Goal: Check status: Check status

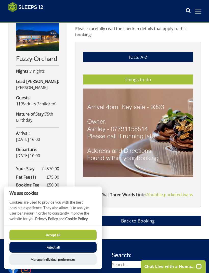
click at [46, 249] on button "Reject all" at bounding box center [52, 247] width 87 height 11
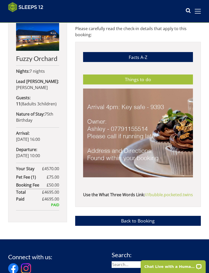
click at [113, 152] on img at bounding box center [138, 133] width 110 height 89
click at [107, 165] on img at bounding box center [138, 133] width 110 height 89
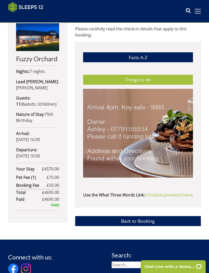
click at [109, 158] on img at bounding box center [138, 133] width 110 height 89
click at [111, 158] on img at bounding box center [138, 133] width 110 height 89
click at [152, 58] on link "Facts A-Z" at bounding box center [138, 57] width 110 height 10
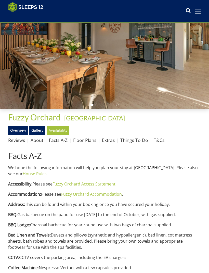
scroll to position [53, 0]
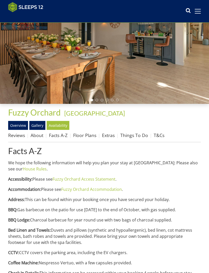
click at [191, 79] on div at bounding box center [104, 45] width 209 height 117
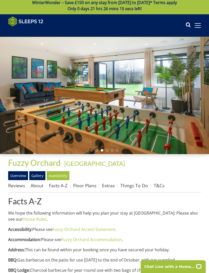
scroll to position [0, 0]
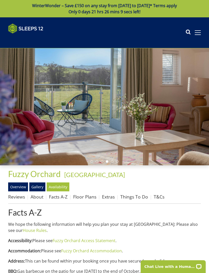
click at [20, 185] on link "Overview" at bounding box center [18, 186] width 20 height 9
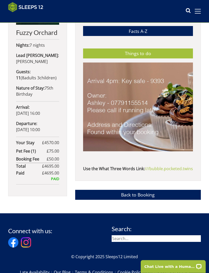
scroll to position [182, 0]
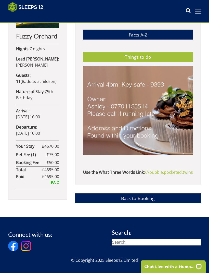
click at [128, 203] on link "Back to Booking" at bounding box center [138, 198] width 126 height 10
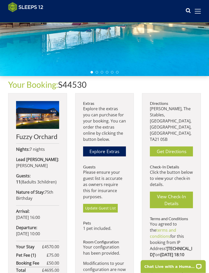
scroll to position [81, 0]
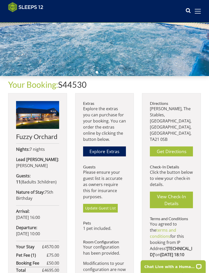
click at [175, 146] on link "Get Directions" at bounding box center [171, 151] width 43 height 10
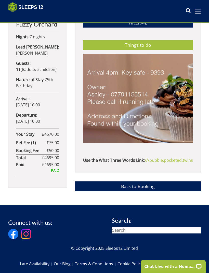
scroll to position [194, 0]
click at [122, 189] on link "Back to Booking" at bounding box center [138, 186] width 126 height 10
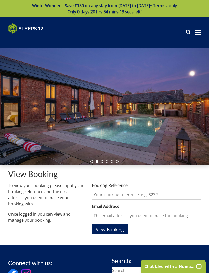
click at [119, 226] on span "View Booking" at bounding box center [110, 229] width 28 height 6
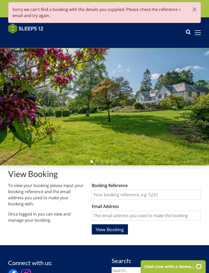
click at [104, 229] on span "View Booking" at bounding box center [110, 229] width 28 height 6
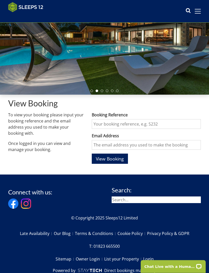
scroll to position [62, 0]
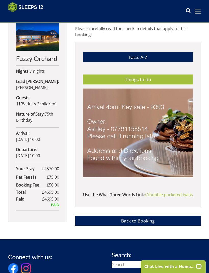
click at [128, 226] on link "Back to Booking" at bounding box center [138, 221] width 126 height 10
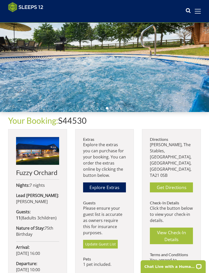
scroll to position [49, 0]
